Goal: Book appointment/travel/reservation

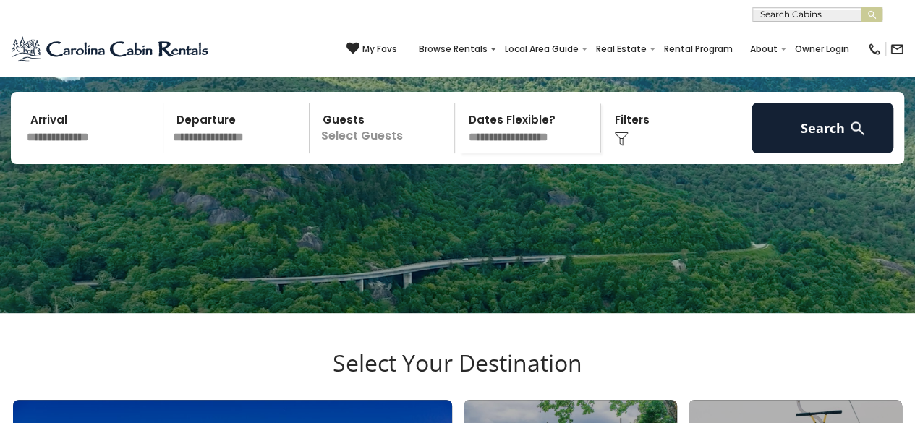
click at [88, 153] on input "text" at bounding box center [93, 128] width 142 height 51
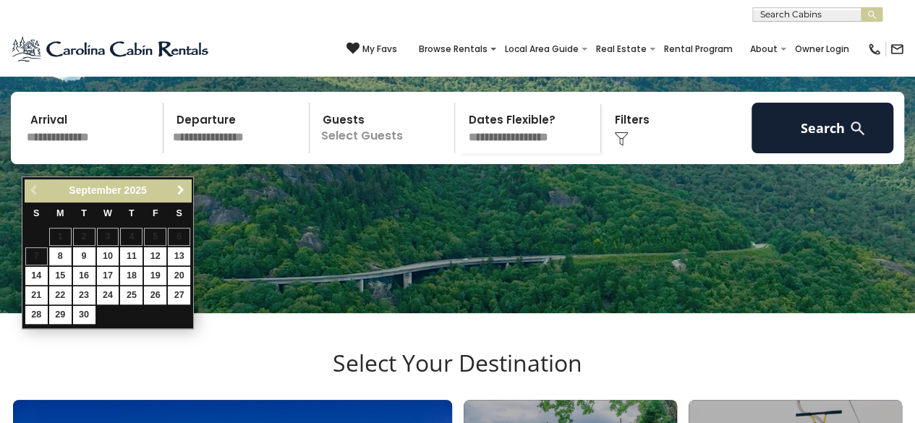
click at [176, 183] on link "Next" at bounding box center [180, 191] width 18 height 18
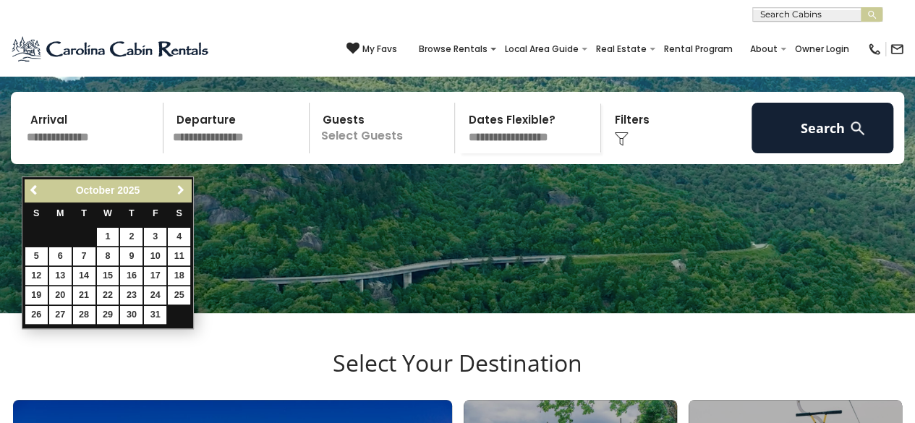
click at [178, 186] on span "Next" at bounding box center [181, 190] width 12 height 12
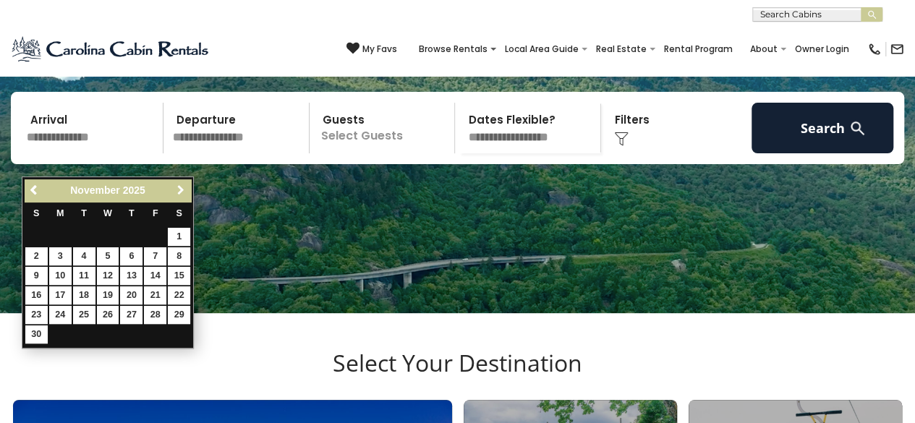
click at [178, 186] on span "Next" at bounding box center [181, 190] width 12 height 12
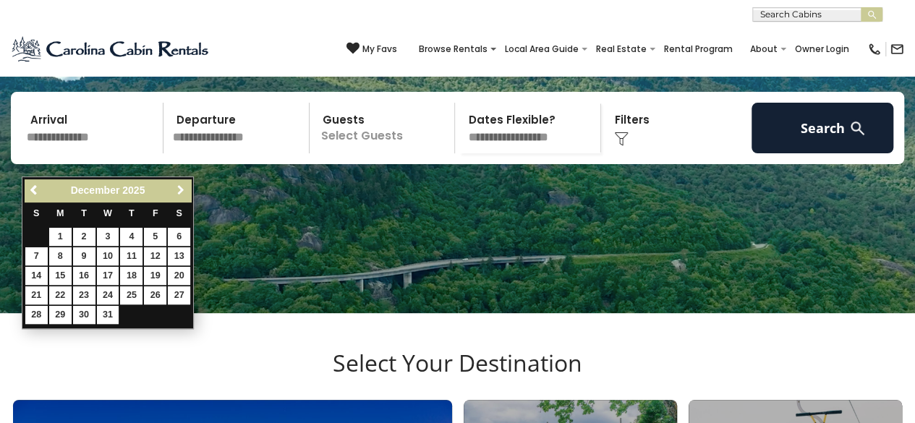
click at [178, 186] on span "Next" at bounding box center [181, 190] width 12 height 12
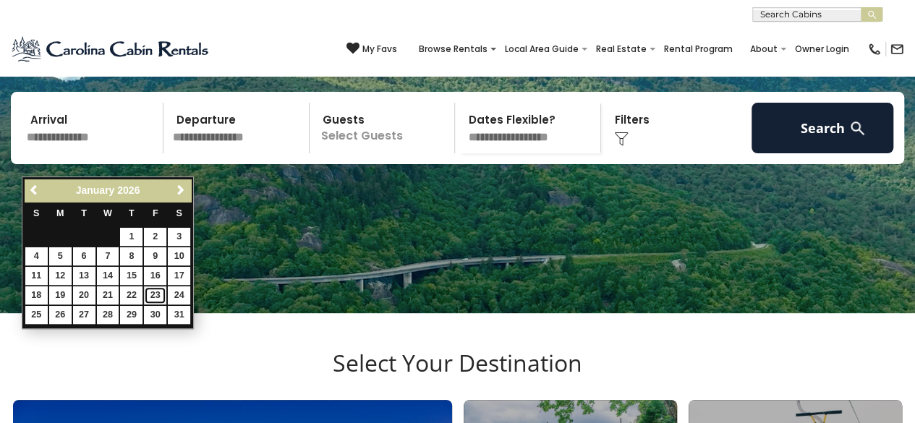
click at [153, 296] on link "23" at bounding box center [155, 295] width 22 height 18
type input "*******"
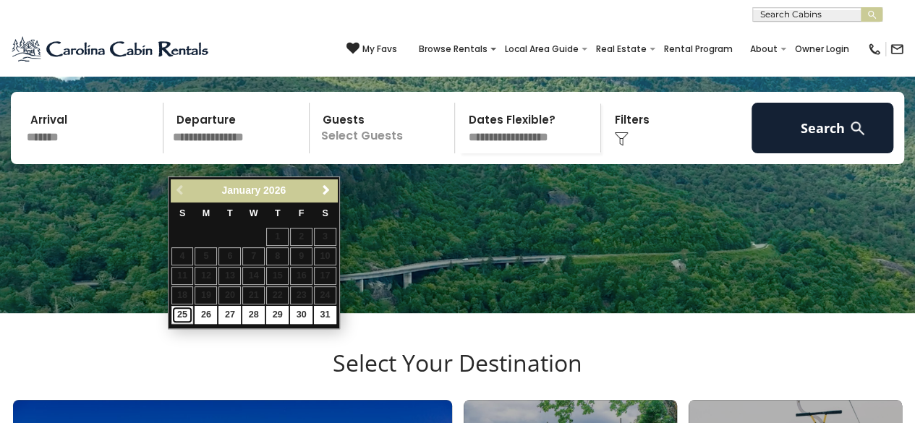
click at [190, 315] on link "25" at bounding box center [182, 315] width 22 height 18
type input "*******"
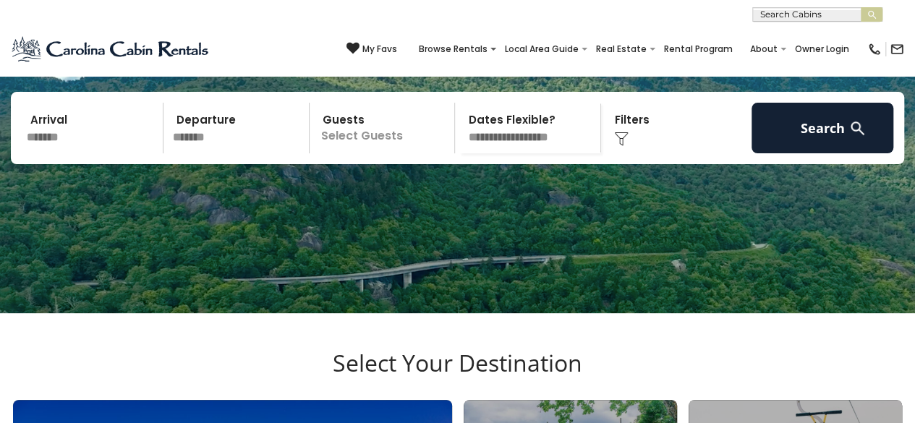
click at [378, 153] on p "Select Guests" at bounding box center [384, 128] width 141 height 51
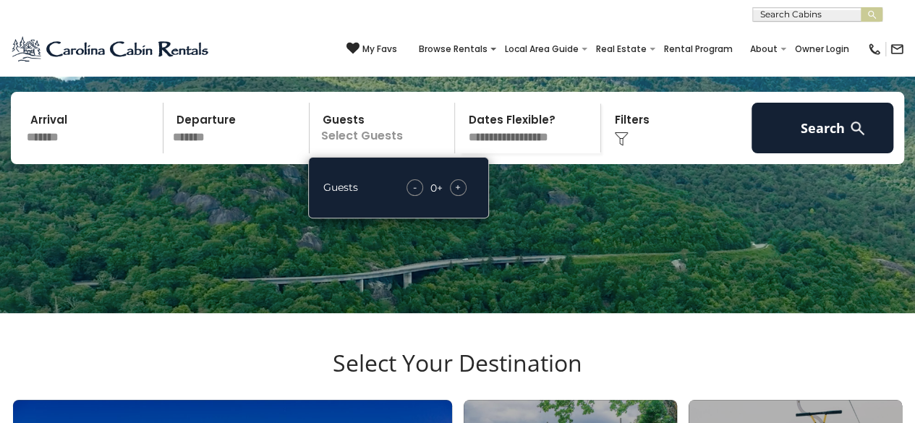
click at [456, 195] on span "+" at bounding box center [458, 187] width 6 height 14
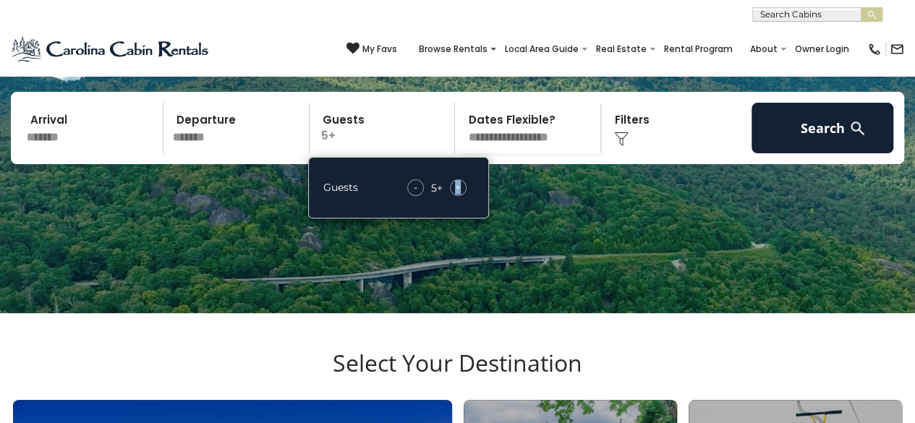
click at [456, 195] on span "+" at bounding box center [458, 187] width 6 height 14
click at [459, 195] on span "+" at bounding box center [458, 187] width 6 height 14
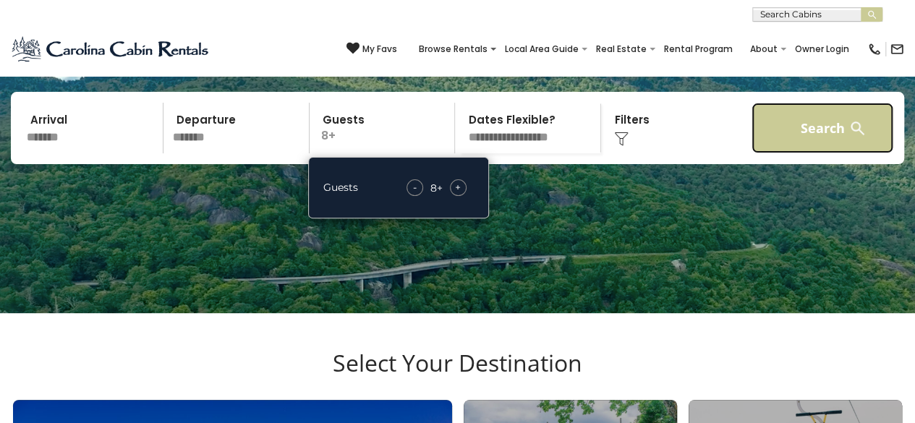
click at [801, 153] on button "Search" at bounding box center [823, 128] width 142 height 51
